Goal: Check status: Check status

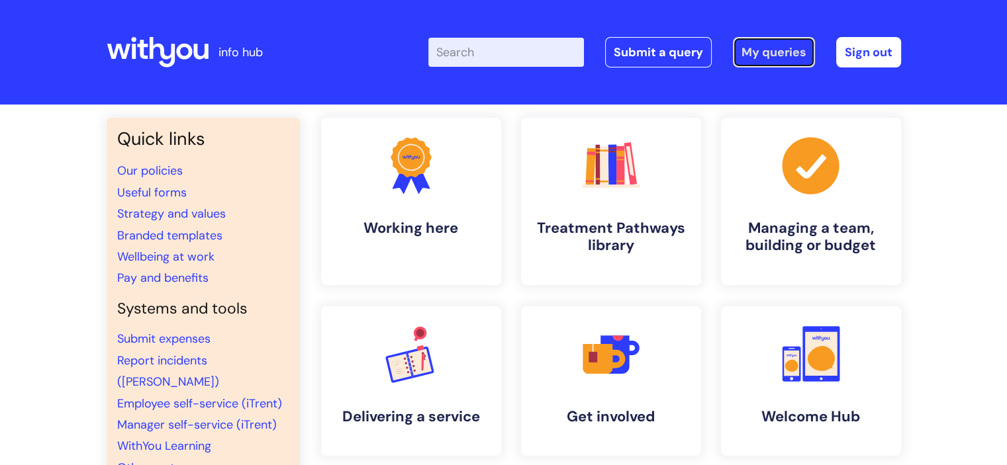
click at [776, 58] on link "My queries" at bounding box center [774, 52] width 82 height 30
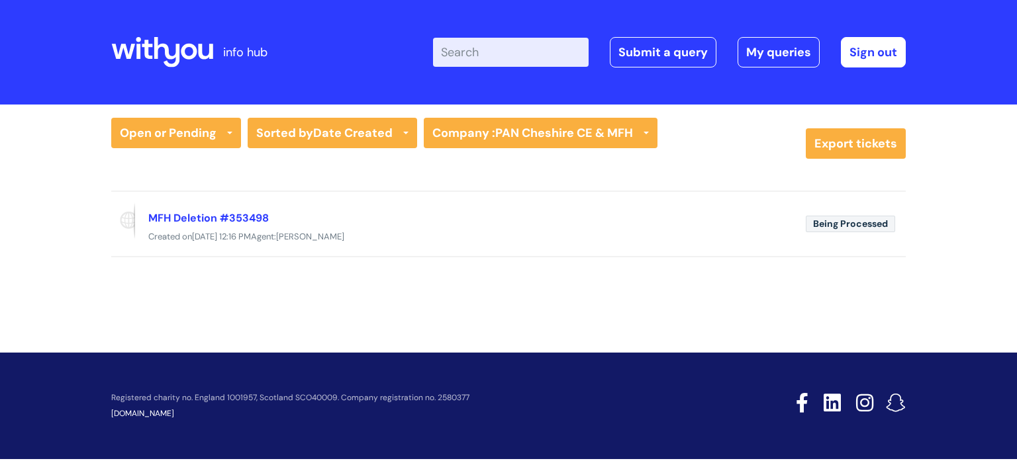
click at [488, 58] on input "Enter your search term here..." at bounding box center [511, 52] width 156 height 29
paste input "60131672"
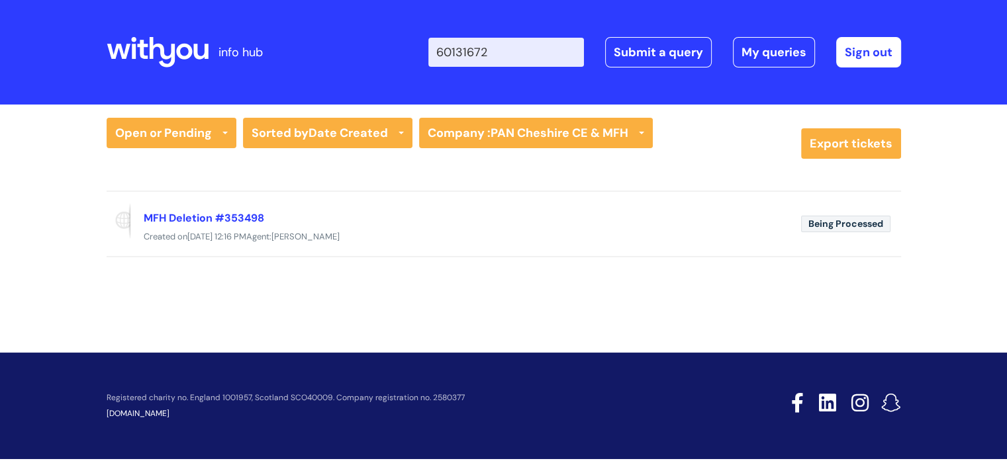
type input "60131672"
click button "Search" at bounding box center [0, 0] width 0 height 0
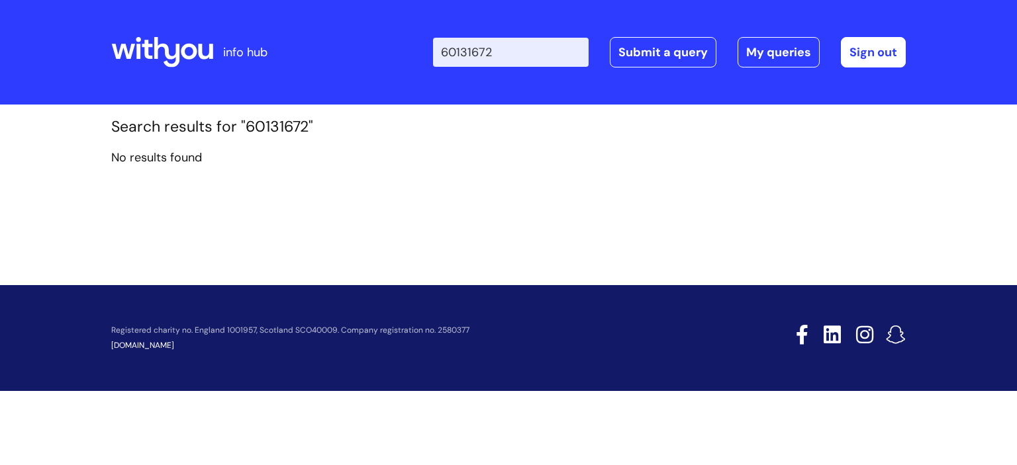
drag, startPoint x: 519, startPoint y: 55, endPoint x: 440, endPoint y: 55, distance: 79.5
click at [440, 55] on div "Enter your search term here... 60131672 Search Submit a query My queries Welcom…" at bounding box center [607, 52] width 597 height 78
click button "Search" at bounding box center [0, 0] width 0 height 0
click at [779, 55] on link "My queries" at bounding box center [779, 52] width 82 height 30
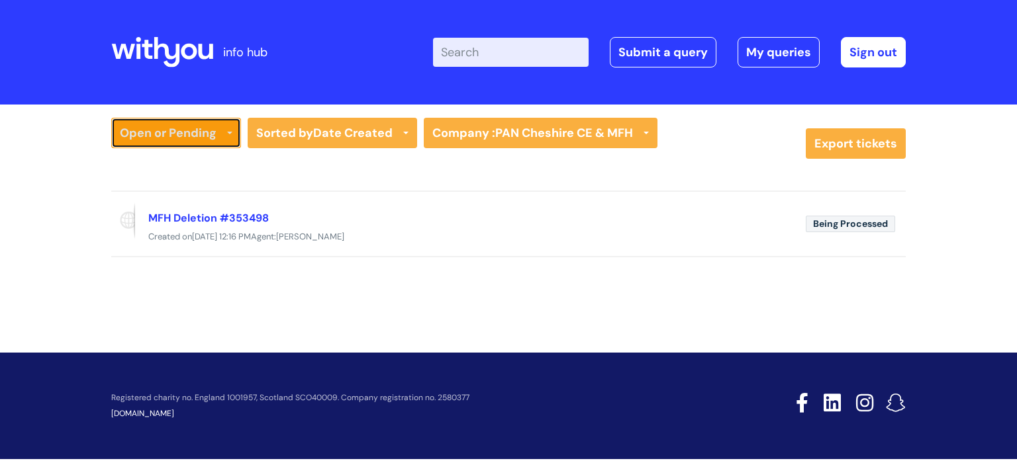
click at [220, 133] on link "Open or Pending" at bounding box center [176, 133] width 130 height 30
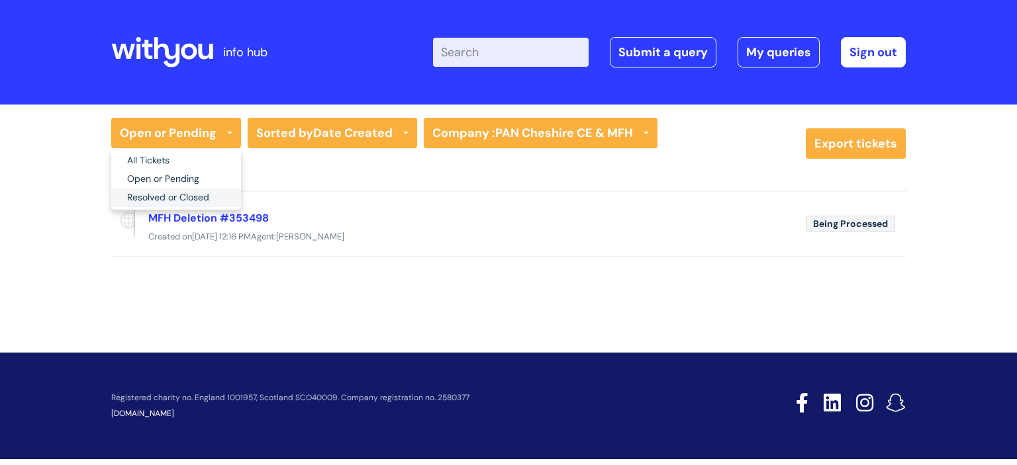
click at [196, 204] on link "Resolved or Closed" at bounding box center [176, 198] width 130 height 19
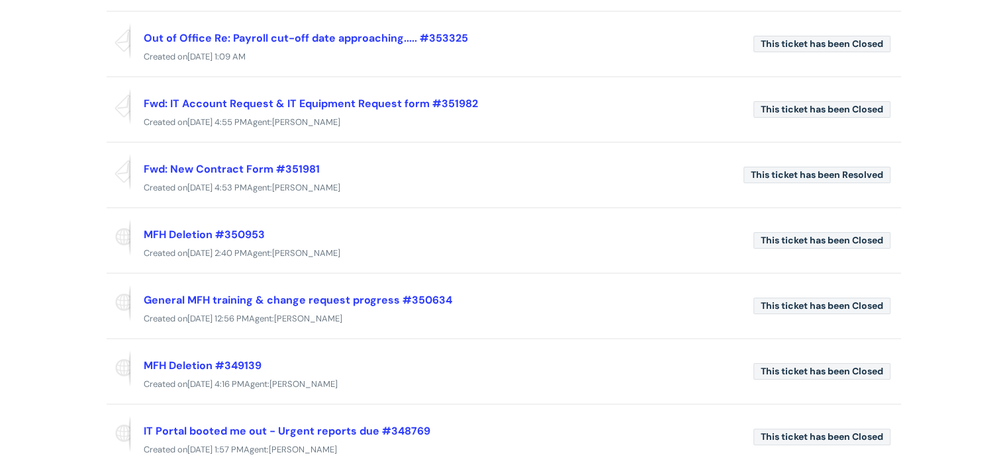
scroll to position [204, 0]
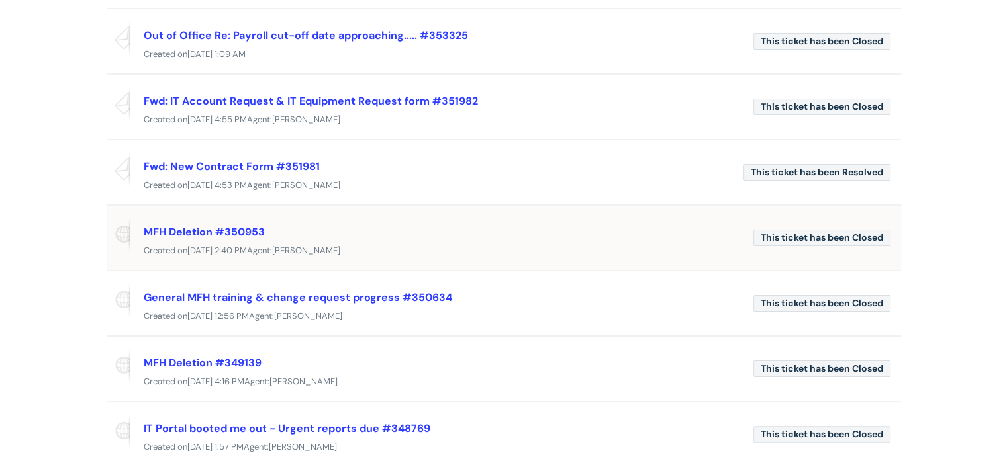
click at [615, 250] on div "Created [DATE][DATE] 2:40 PM Agent: [PERSON_NAME]" at bounding box center [504, 251] width 795 height 17
click at [207, 227] on link "MFH Deletion #350953" at bounding box center [204, 232] width 121 height 14
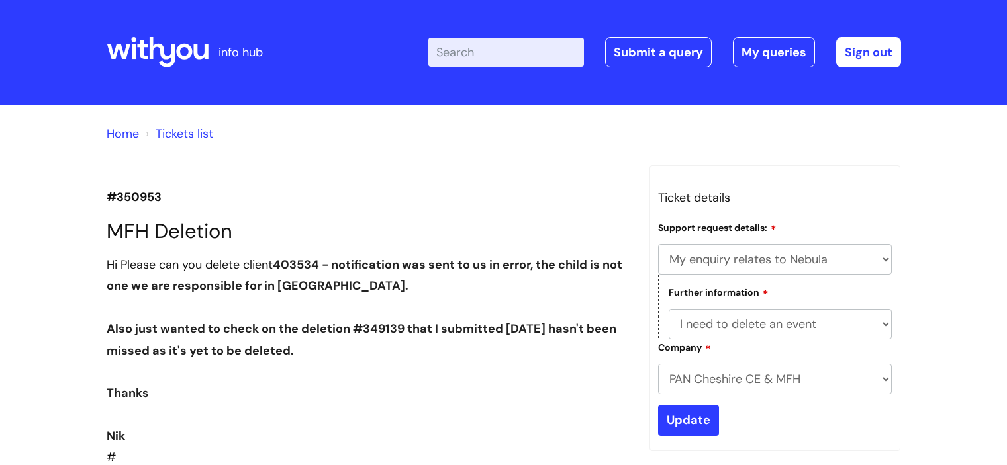
select select "My enquiry relates to Nebula"
select select "I need to delete an event"
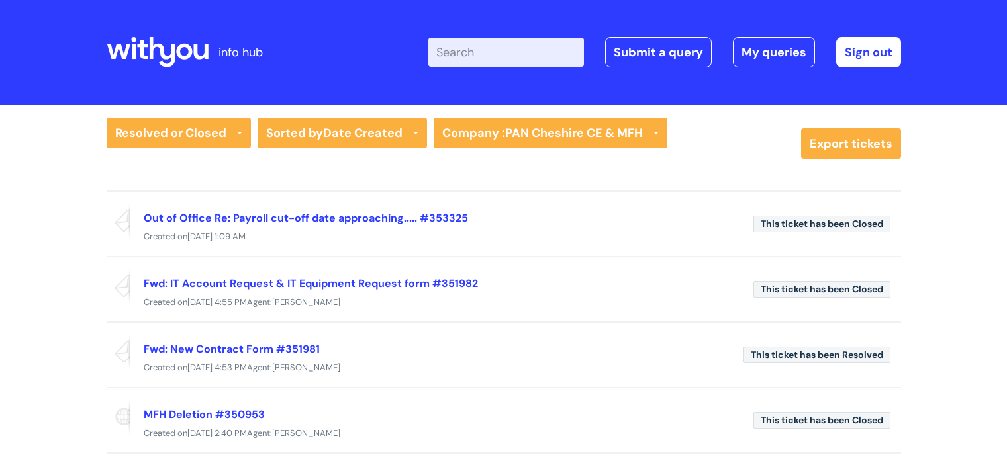
scroll to position [204, 0]
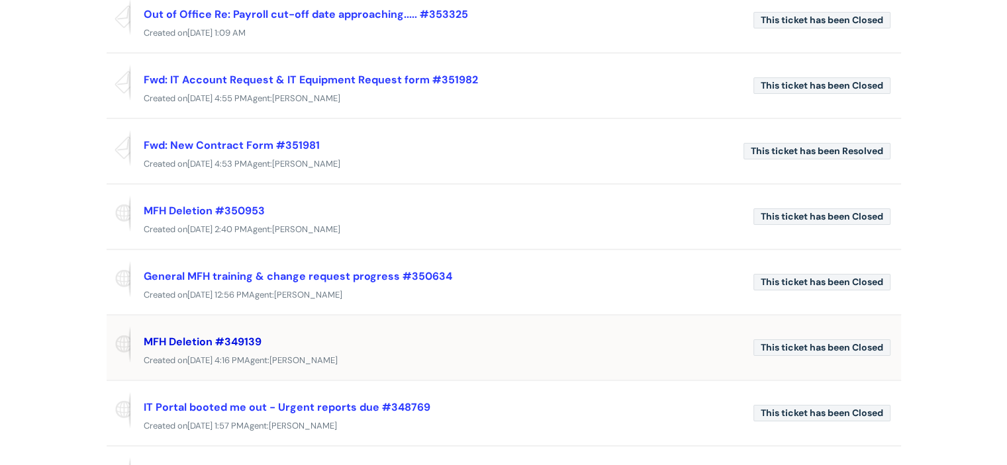
click at [225, 337] on link "MFH Deletion #349139" at bounding box center [203, 342] width 118 height 14
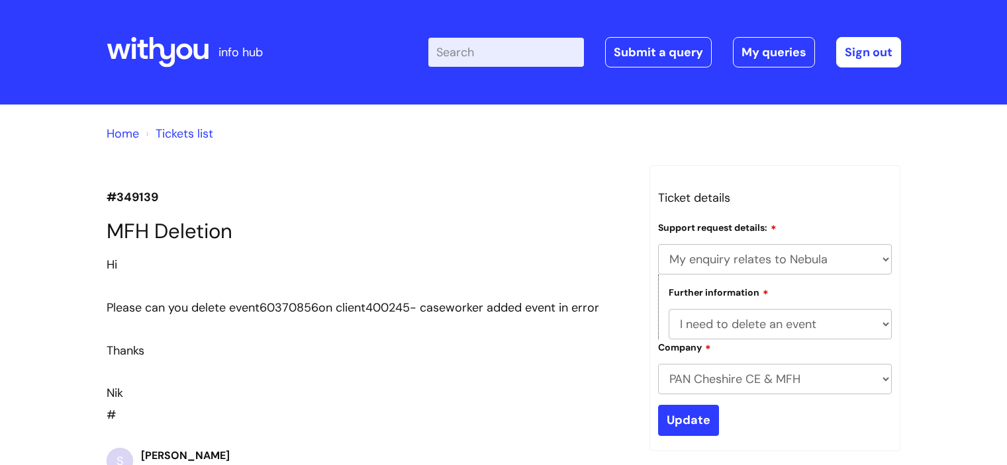
select select "My enquiry relates to Nebula"
select select "I need to delete an event"
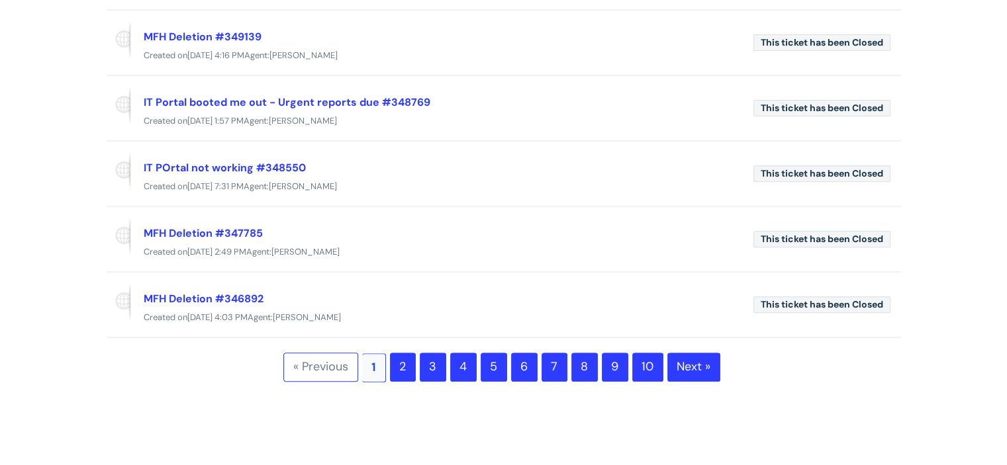
scroll to position [512, 0]
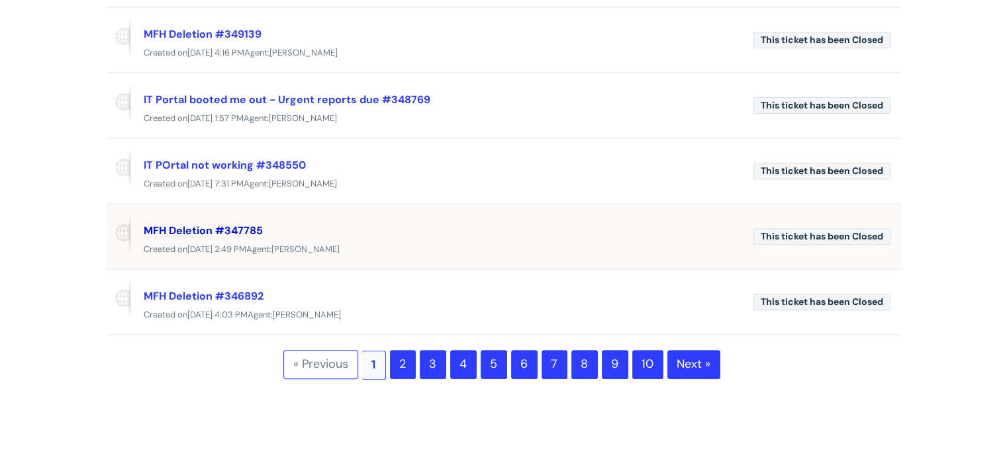
click at [217, 224] on link "MFH Deletion #347785" at bounding box center [203, 231] width 119 height 14
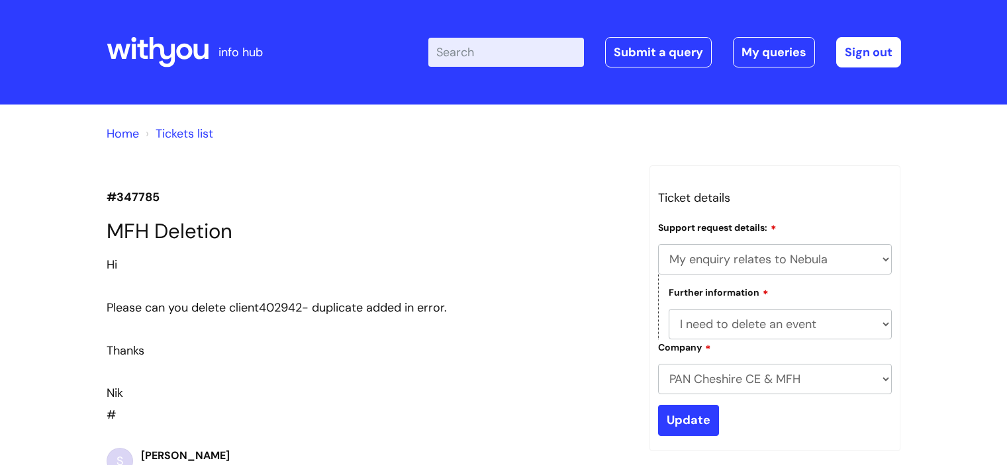
select select "My enquiry relates to Nebula"
select select "I need to delete an event"
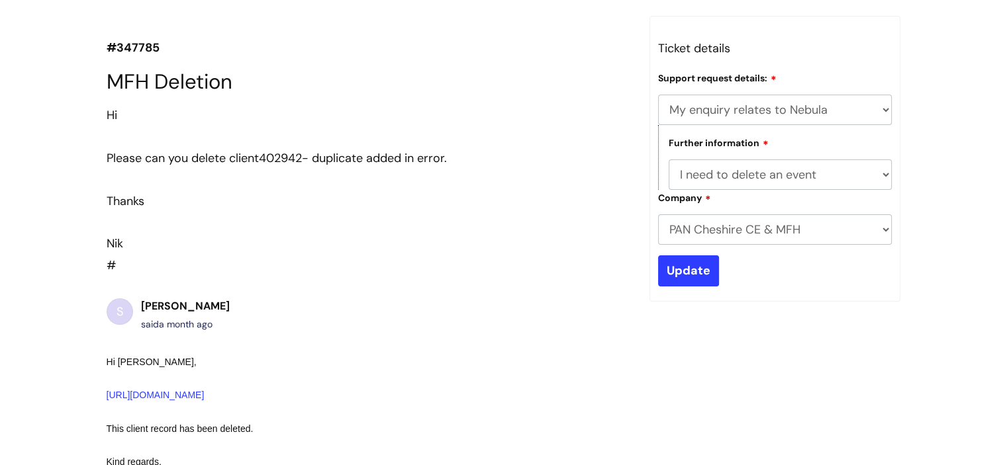
scroll to position [146, 0]
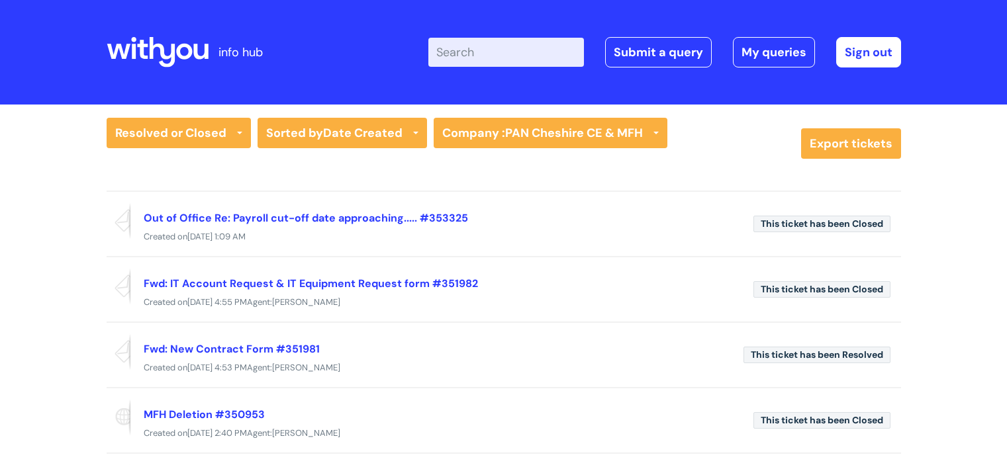
scroll to position [512, 0]
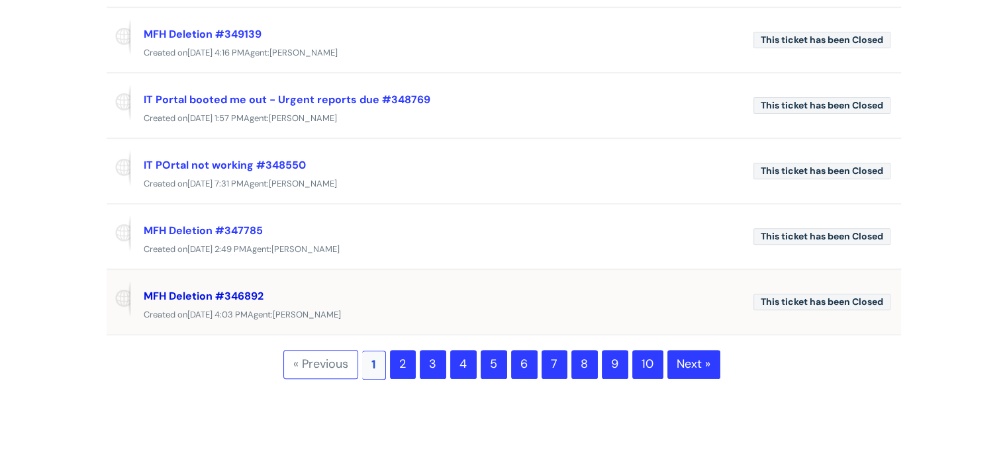
click at [246, 291] on link "MFH Deletion #346892" at bounding box center [204, 296] width 120 height 14
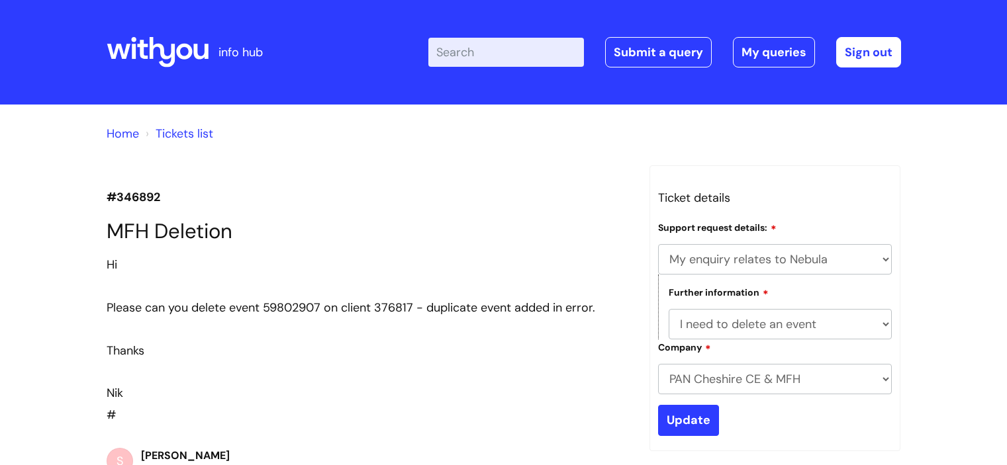
select select "My enquiry relates to Nebula"
select select "I need to delete an event"
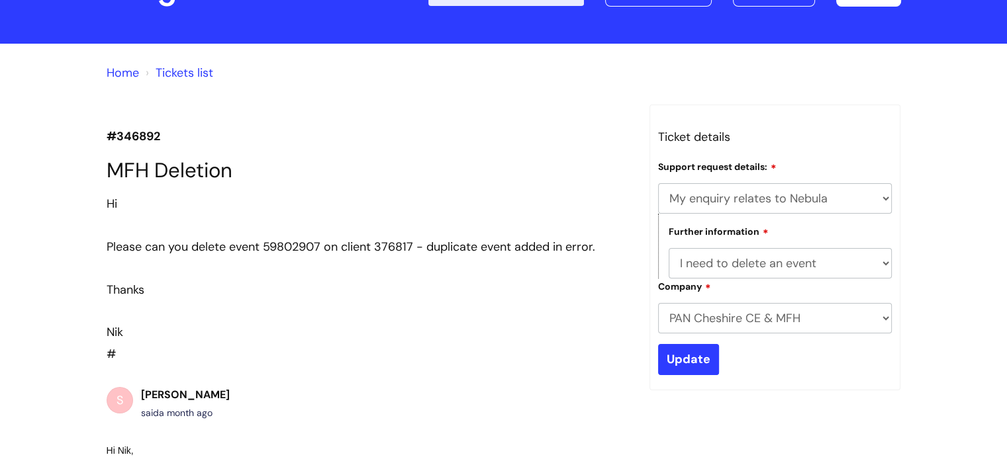
scroll to position [54, 0]
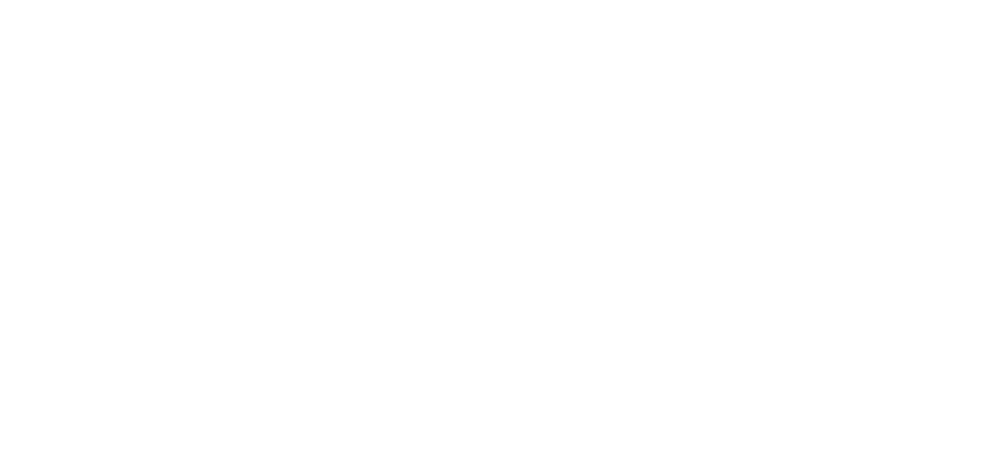
scroll to position [512, 0]
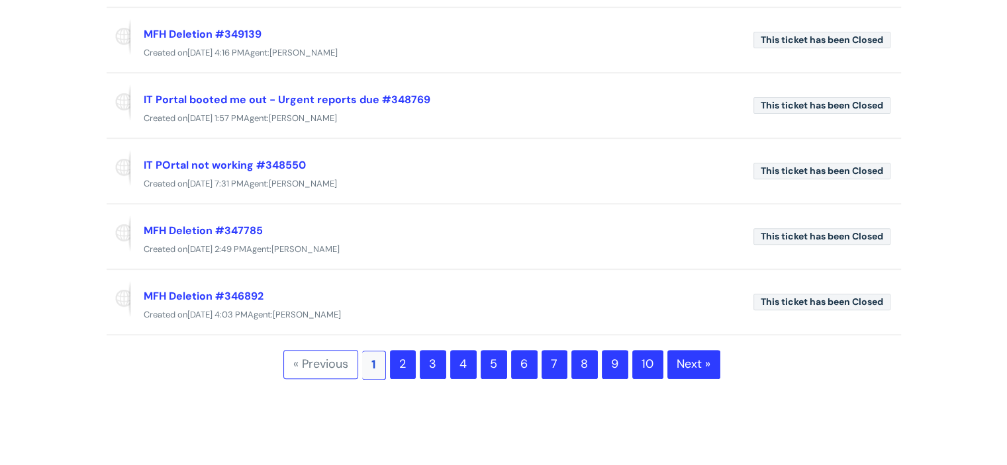
click at [405, 354] on link "2" at bounding box center [403, 364] width 26 height 29
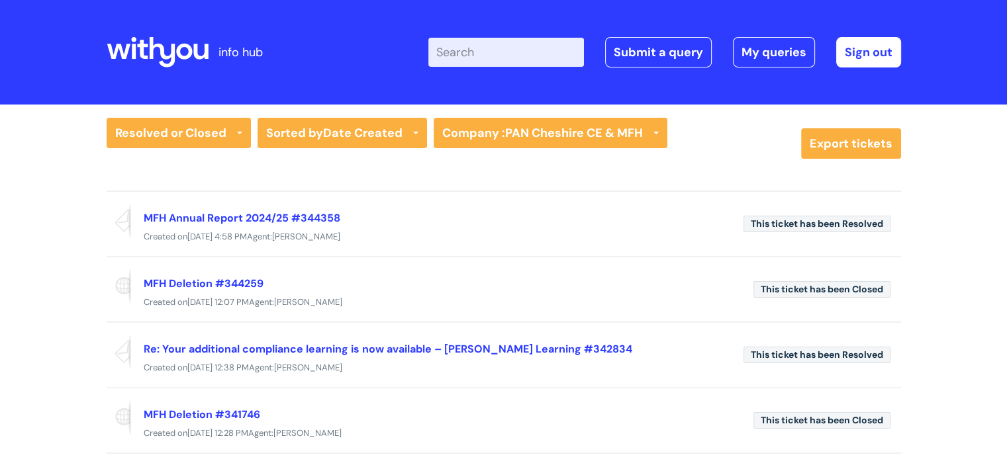
click at [503, 54] on input "Enter your search term here..." at bounding box center [506, 52] width 156 height 29
paste input "60131672"
type input "60131672"
click button "Search" at bounding box center [0, 0] width 0 height 0
